Goal: Task Accomplishment & Management: Manage account settings

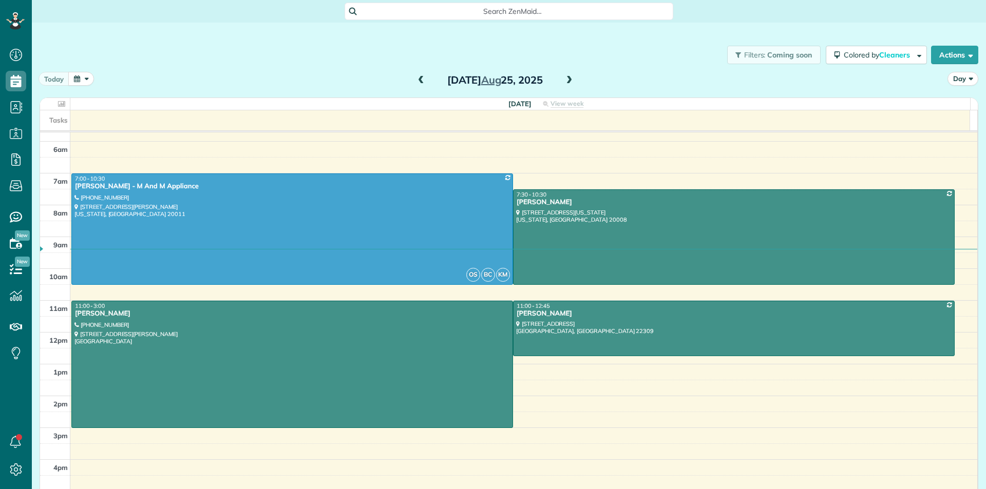
click at [565, 81] on span at bounding box center [568, 80] width 11 height 9
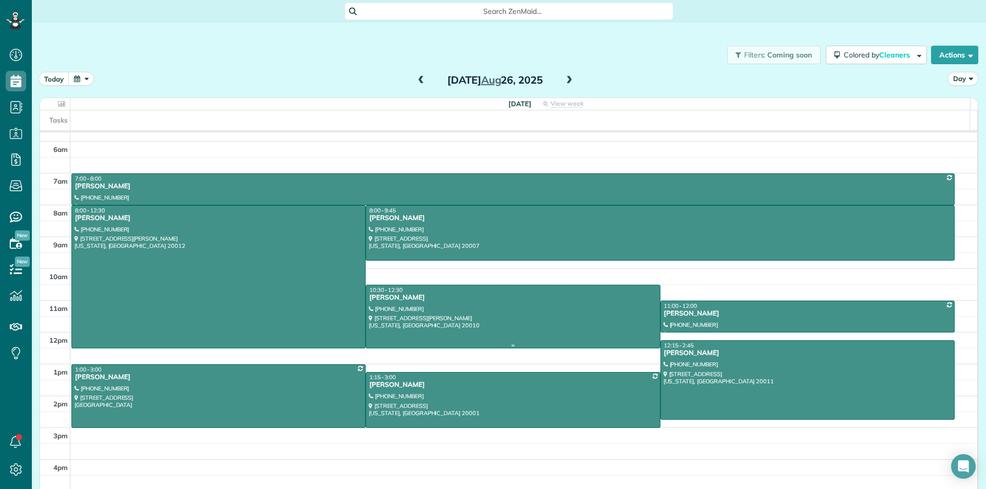
click at [462, 314] on div at bounding box center [512, 316] width 293 height 63
click at [531, 293] on div "10:30 - 12:30" at bounding box center [513, 289] width 288 height 7
click at [530, 309] on div at bounding box center [512, 316] width 293 height 63
click at [532, 310] on div at bounding box center [512, 316] width 293 height 63
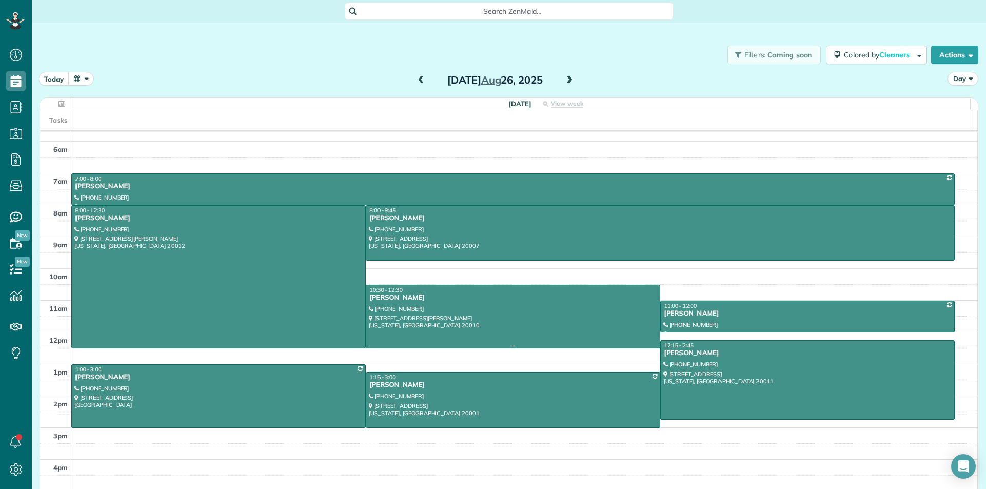
click at [532, 310] on div at bounding box center [512, 316] width 293 height 63
click at [419, 315] on div at bounding box center [512, 316] width 293 height 63
click at [429, 309] on div at bounding box center [512, 316] width 293 height 63
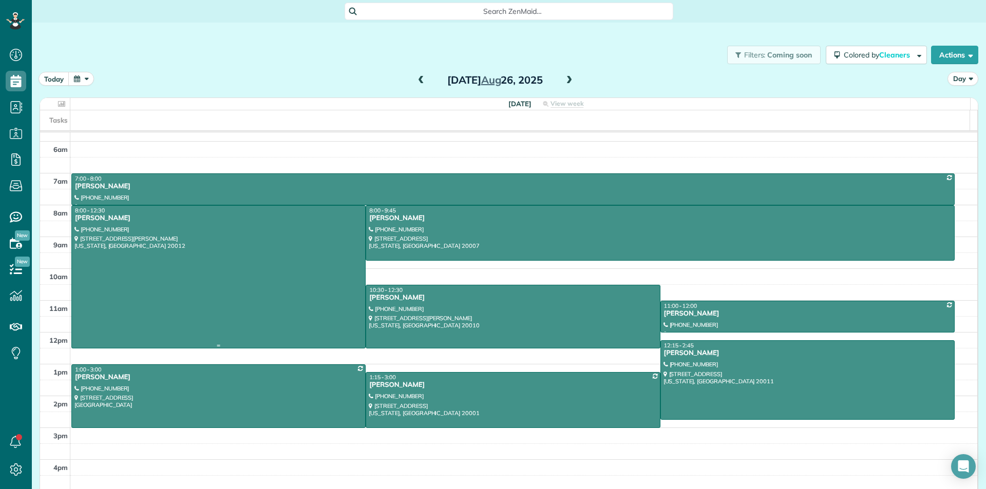
click at [262, 258] on div at bounding box center [218, 277] width 293 height 142
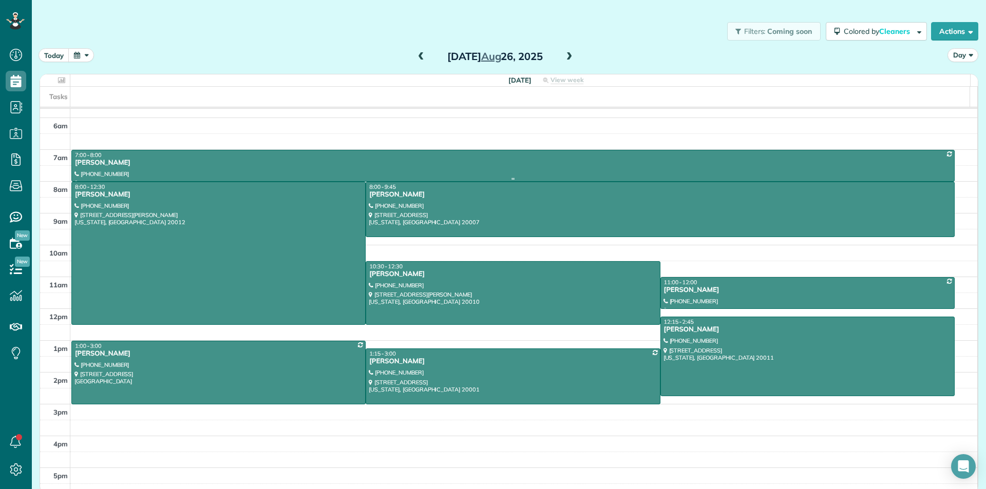
scroll to position [29, 0]
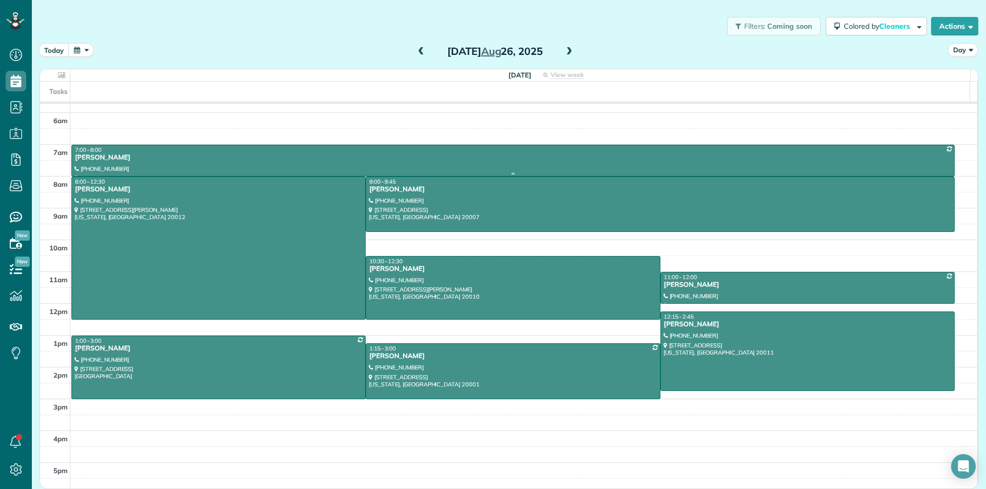
click at [287, 153] on div "[PERSON_NAME]" at bounding box center [512, 157] width 877 height 9
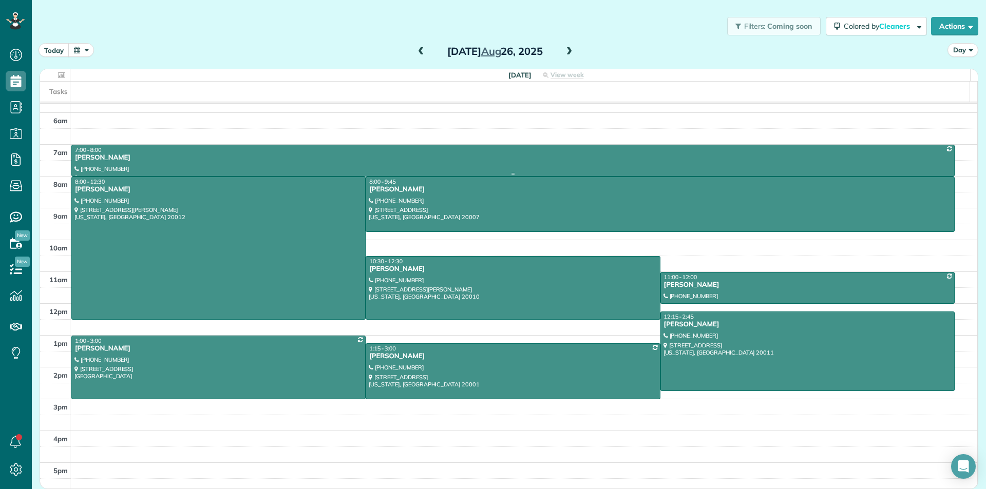
click at [287, 153] on div "[PERSON_NAME]" at bounding box center [512, 157] width 877 height 9
click at [567, 53] on span at bounding box center [568, 51] width 11 height 9
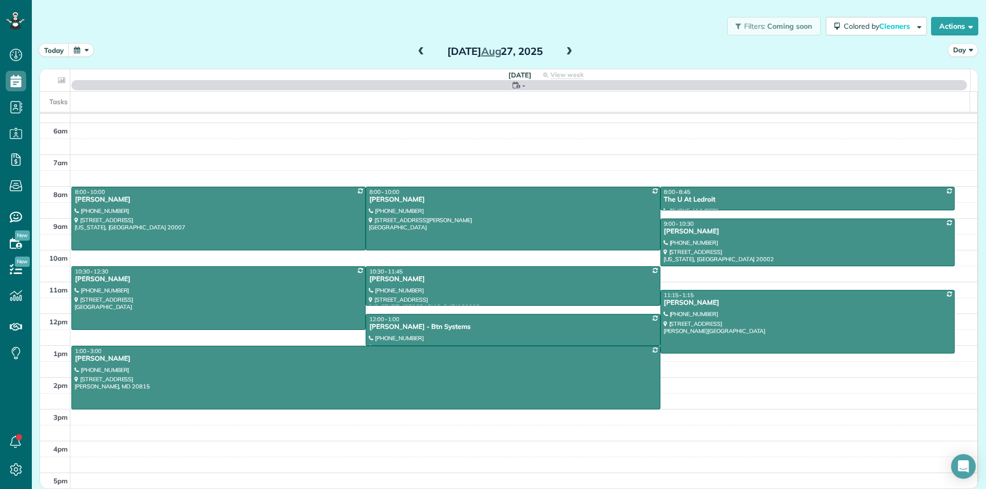
scroll to position [28, 0]
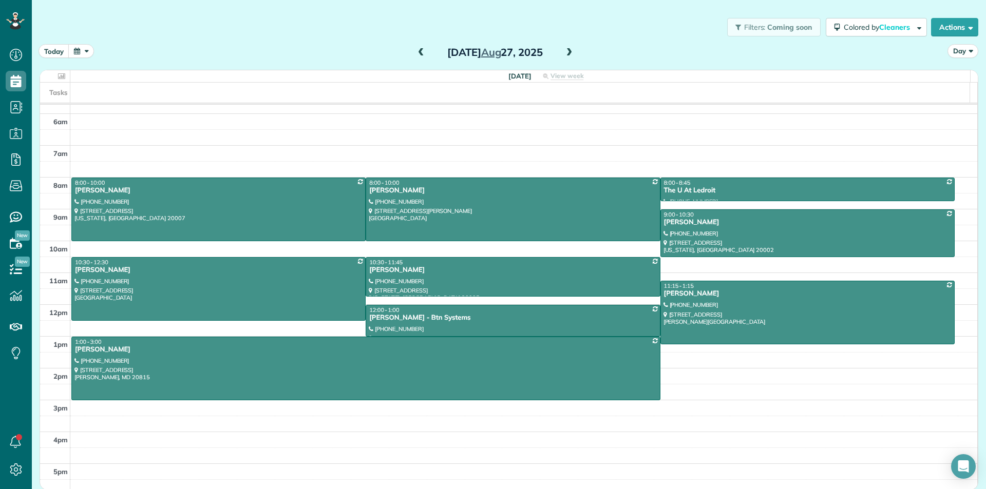
click at [567, 53] on span at bounding box center [568, 52] width 11 height 9
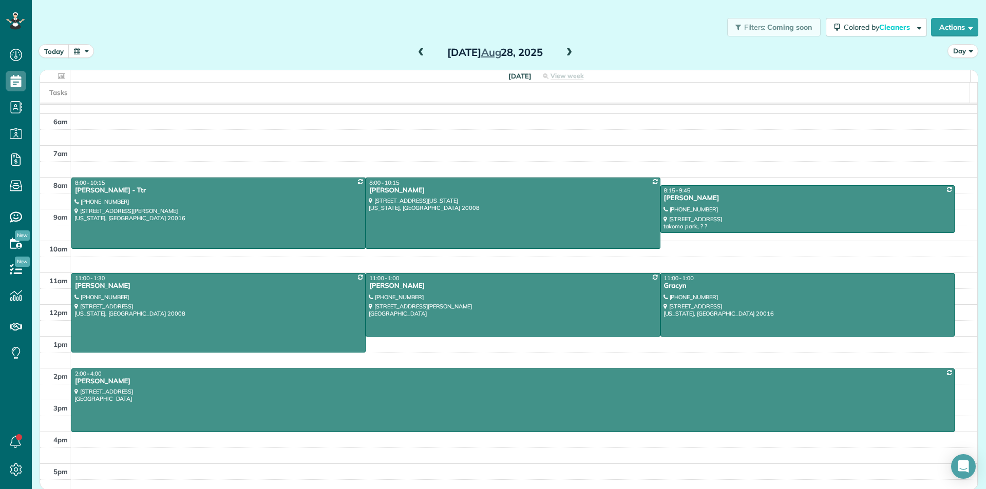
click at [567, 53] on span at bounding box center [568, 52] width 11 height 9
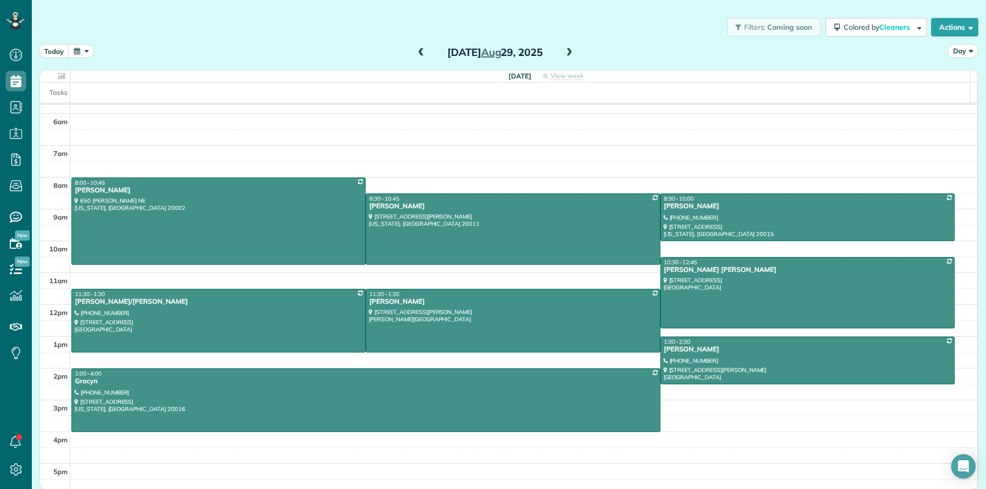
click at [418, 47] on span at bounding box center [420, 52] width 11 height 15
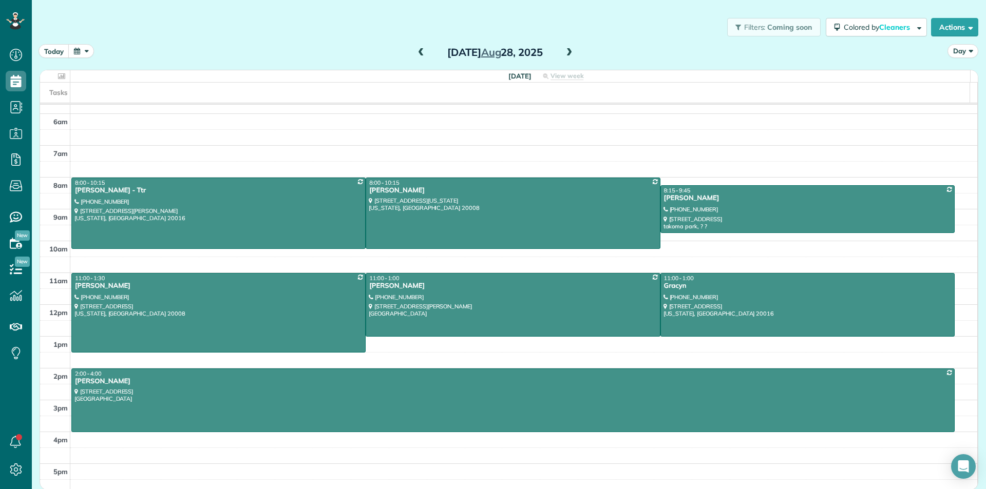
click at [418, 47] on span at bounding box center [420, 52] width 11 height 15
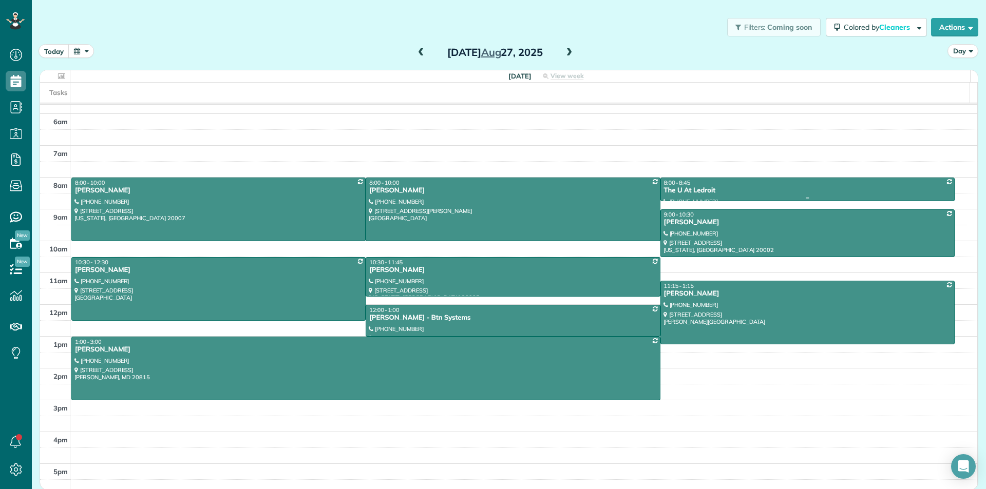
click at [740, 190] on div "The U At Ledroit" at bounding box center [807, 190] width 288 height 9
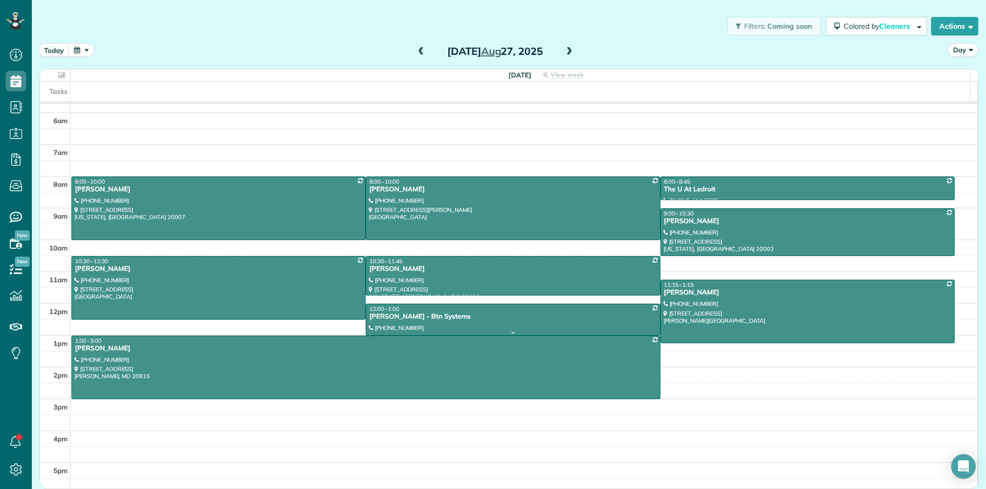
click at [547, 315] on div "[PERSON_NAME] - Btn Systems" at bounding box center [513, 317] width 288 height 9
click at [605, 311] on div "12:00 - 1:00" at bounding box center [513, 308] width 288 height 7
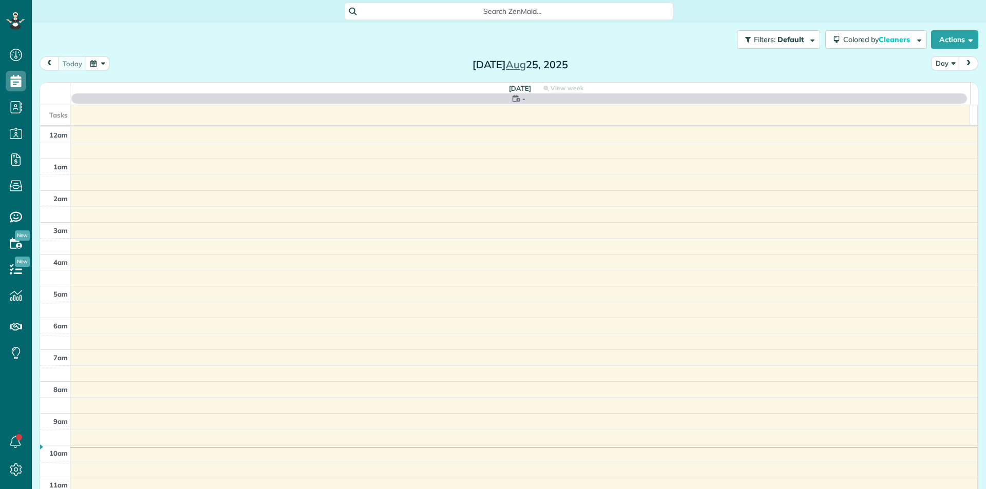
scroll to position [197, 0]
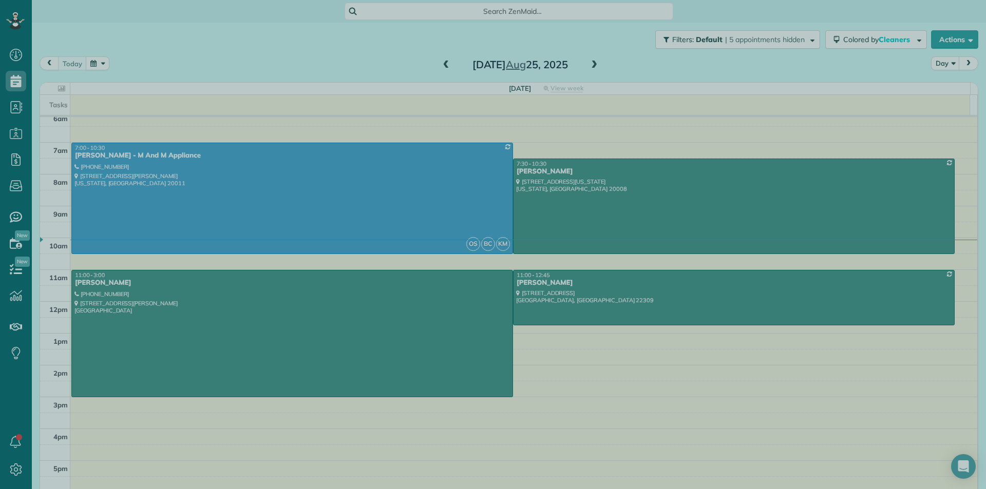
click at [606, 63] on div at bounding box center [493, 244] width 986 height 489
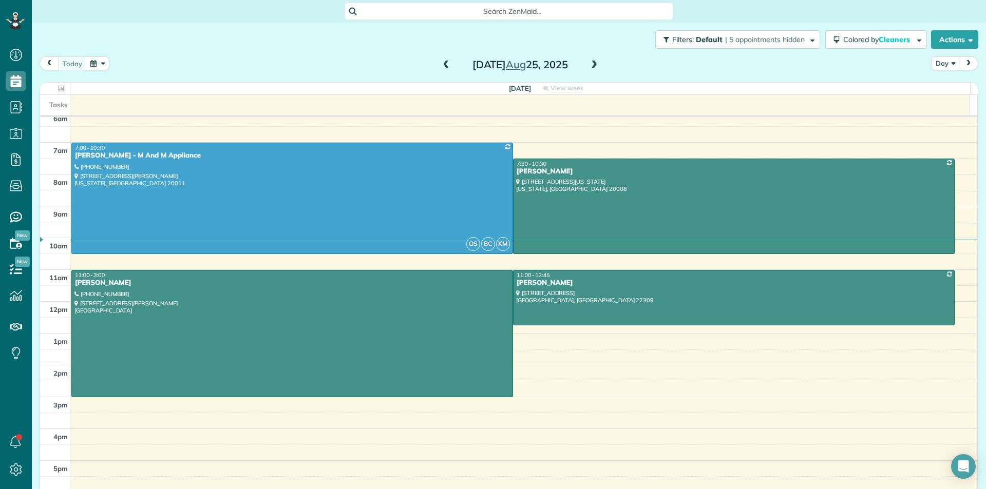
click at [594, 64] on span at bounding box center [593, 65] width 11 height 9
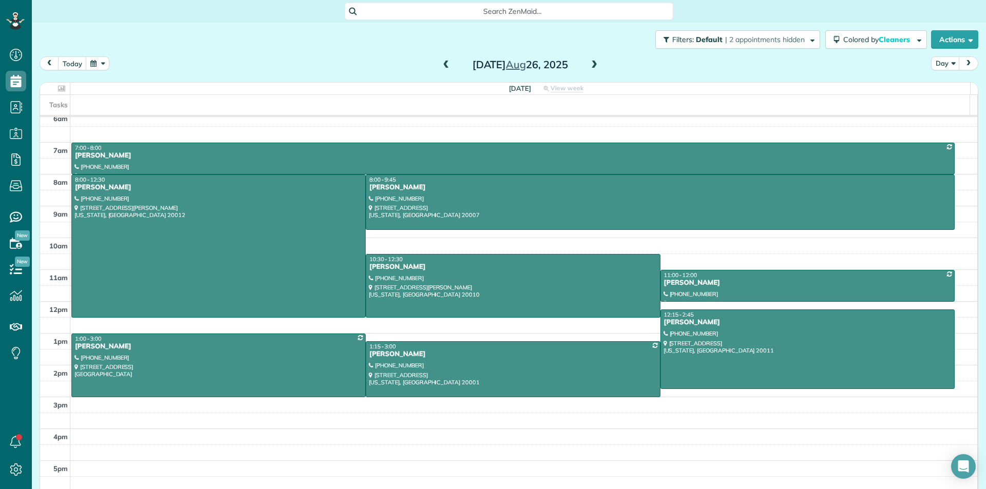
click at [594, 64] on span at bounding box center [593, 65] width 11 height 9
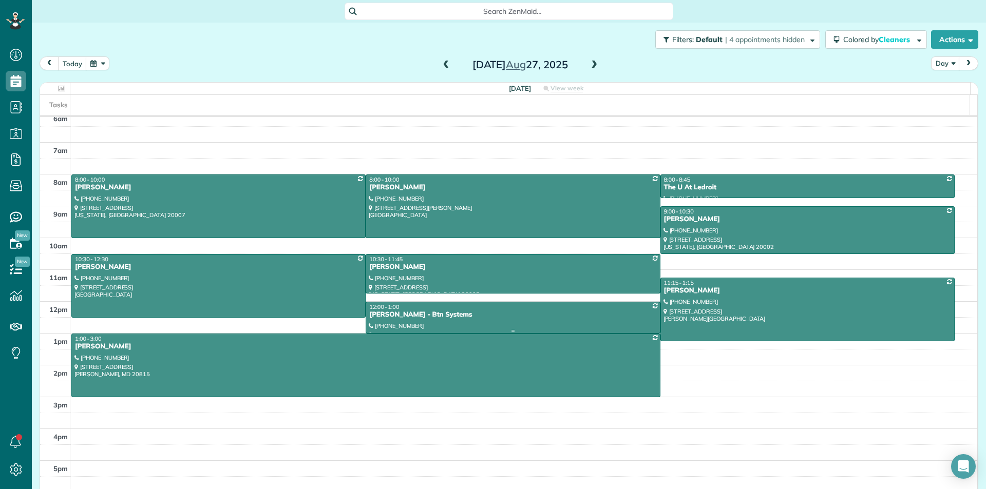
click at [538, 310] on div "12:00 - 1:00" at bounding box center [513, 306] width 288 height 7
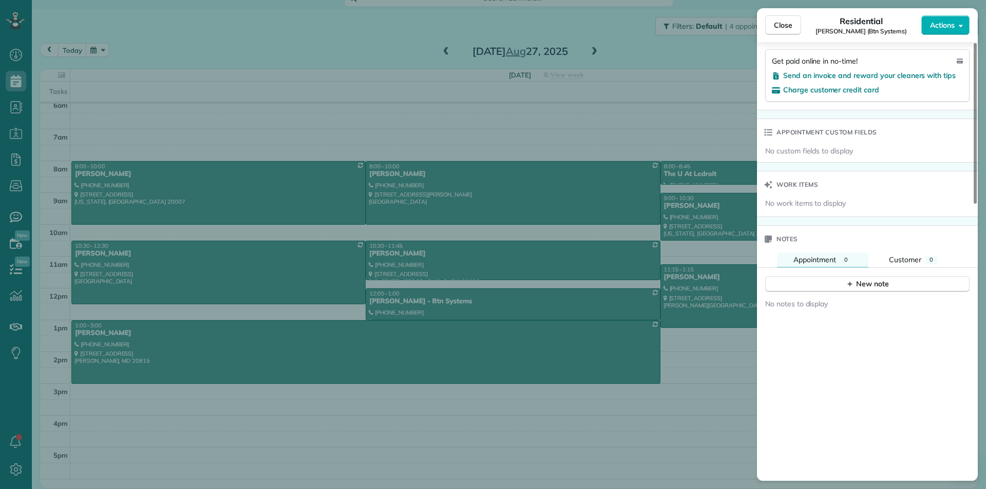
scroll to position [675, 0]
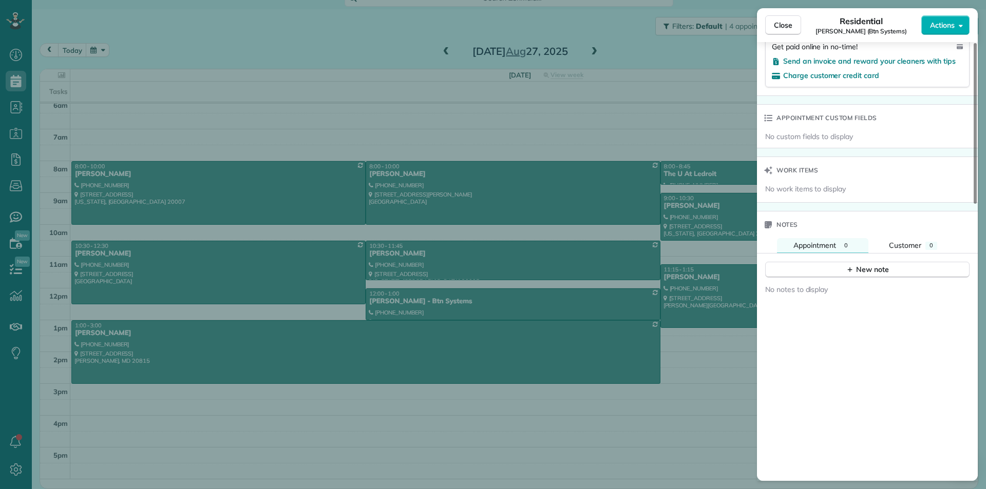
click at [920, 229] on div "Notes" at bounding box center [867, 224] width 221 height 27
click at [919, 248] on span "Customer" at bounding box center [905, 245] width 32 height 9
click at [842, 248] on div "0" at bounding box center [846, 246] width 12 height 8
click at [433, 190] on div "Close Residential [PERSON_NAME] (Btn Systems) Actions Status Active [PERSON_NAM…" at bounding box center [493, 244] width 986 height 489
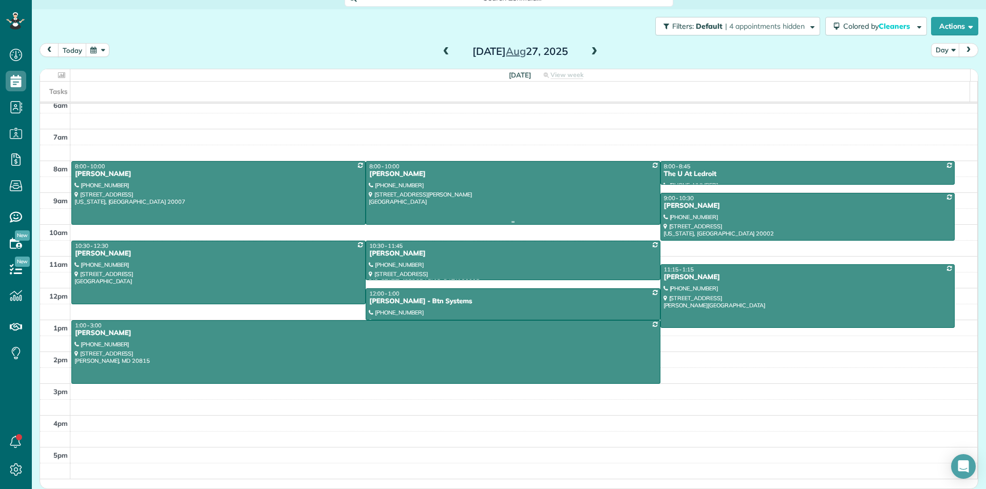
click at [502, 189] on div at bounding box center [512, 193] width 293 height 63
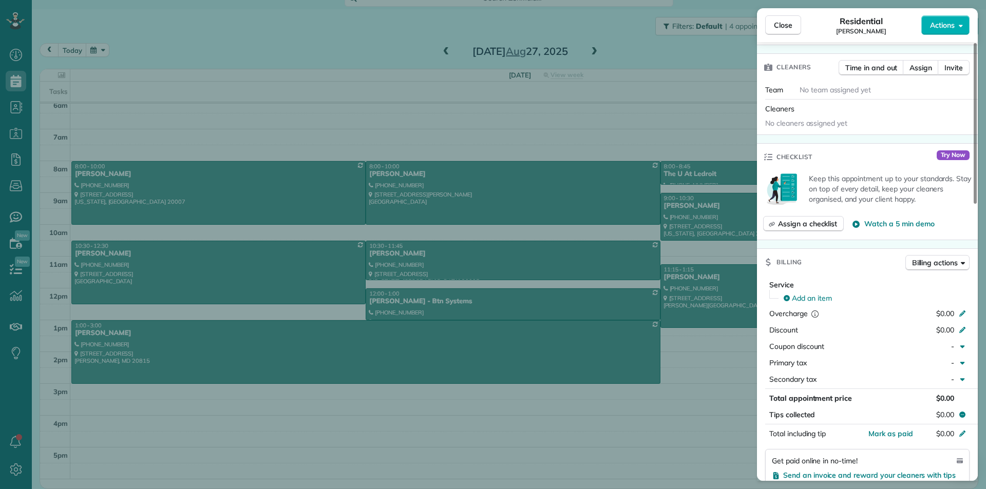
scroll to position [522, 0]
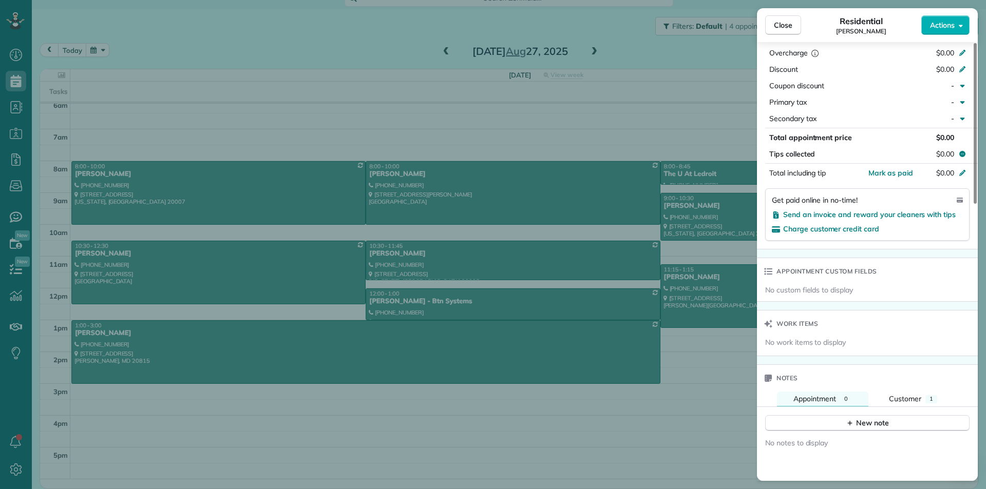
click at [472, 294] on div "Close Residential [PERSON_NAME] Actions Status Active [PERSON_NAME] · Open prof…" at bounding box center [493, 244] width 986 height 489
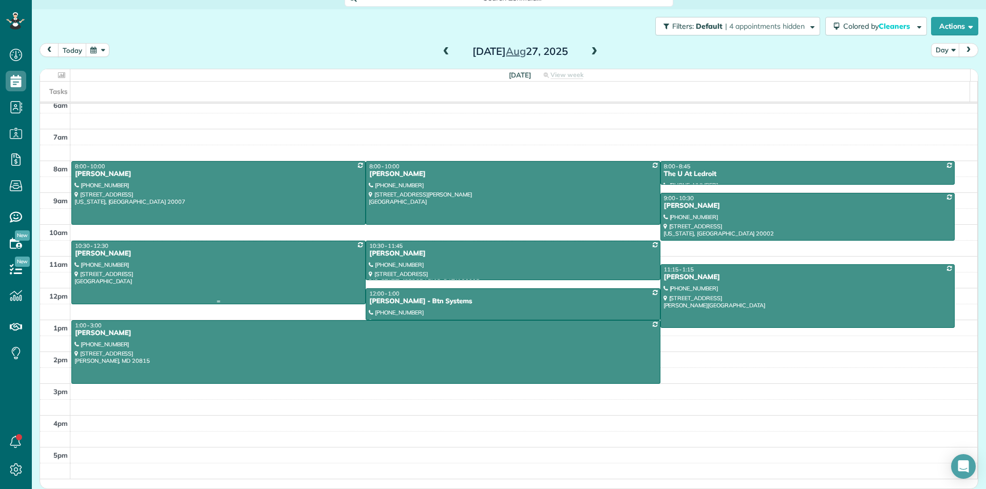
click at [254, 265] on div at bounding box center [218, 272] width 293 height 63
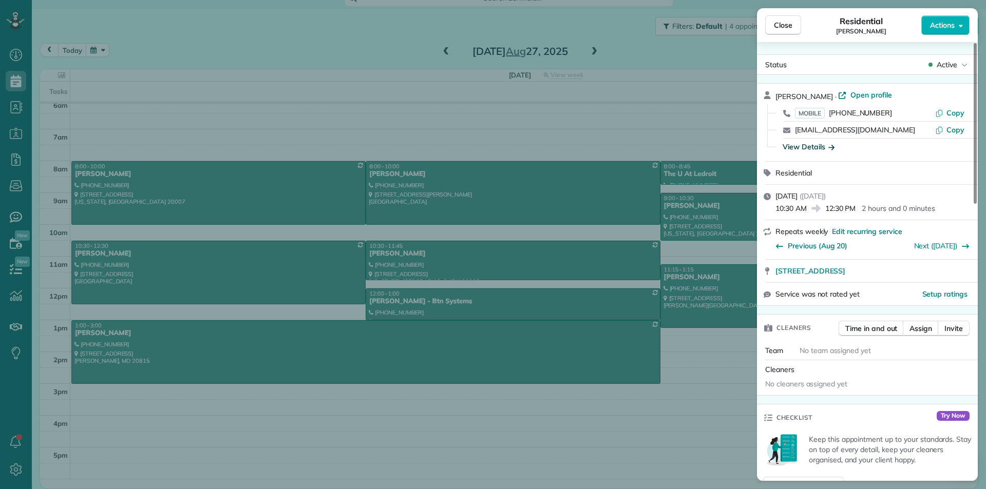
click at [822, 146] on div "View Details" at bounding box center [808, 147] width 52 height 10
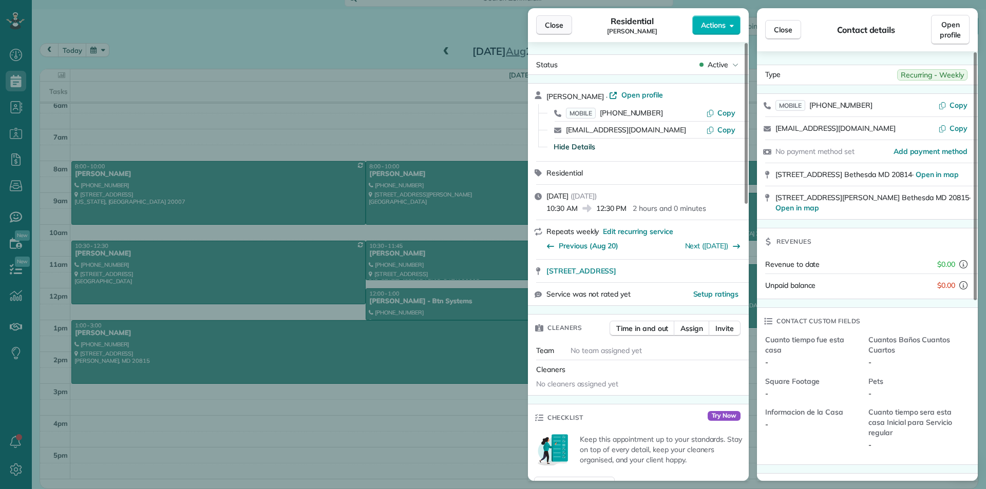
click at [570, 27] on button "Close" at bounding box center [554, 25] width 36 height 20
